Goal: Communication & Community: Participate in discussion

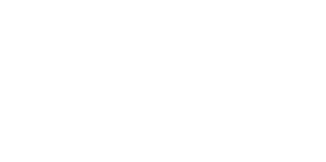
scroll to position [40, 0]
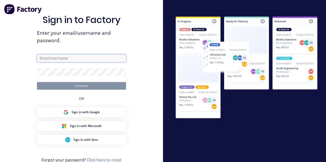
click at [42, 62] on input "text" at bounding box center [81, 58] width 89 height 8
type input "allstarcts@gmail.com"
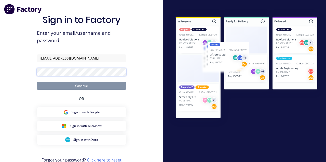
click at [37, 82] on button "Continue" at bounding box center [81, 86] width 89 height 8
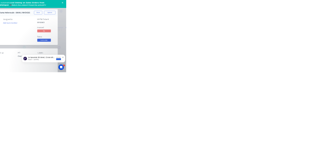
click at [273, 28] on button "Close" at bounding box center [263, 28] width 19 height 8
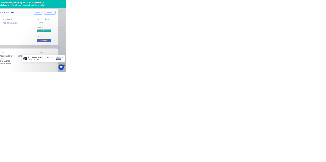
click at [68, 40] on button "Collaborate" at bounding box center [43, 44] width 48 height 13
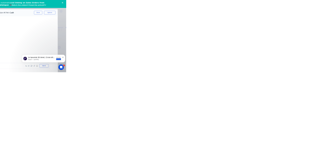
click at [229, 150] on div at bounding box center [164, 147] width 131 height 5
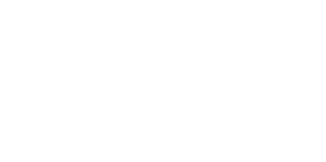
click at [287, 151] on button "Send" at bounding box center [277, 148] width 20 height 8
click at [273, 25] on button "Close" at bounding box center [263, 28] width 19 height 8
